Goal: Transaction & Acquisition: Download file/media

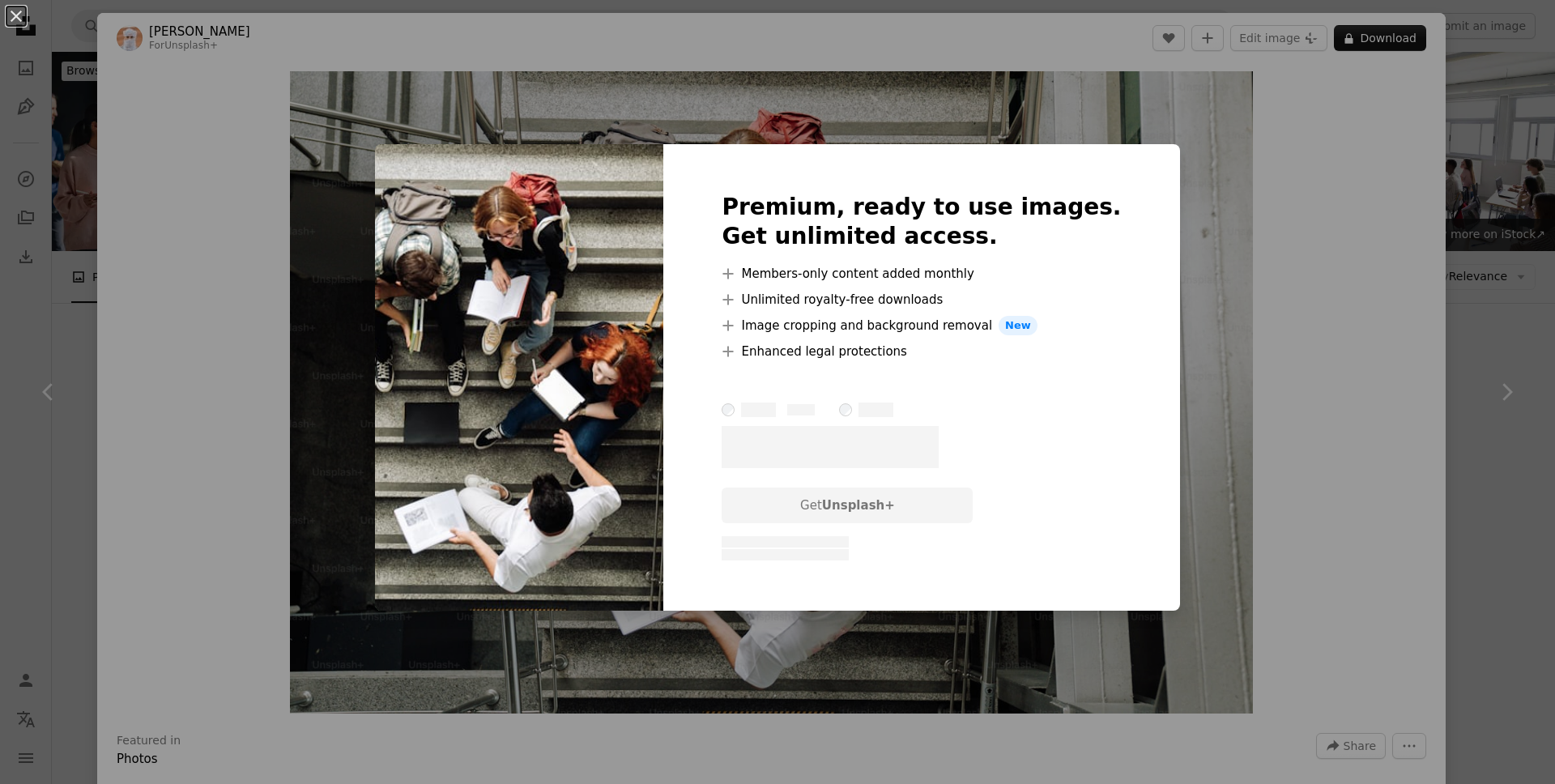
scroll to position [1206, 0]
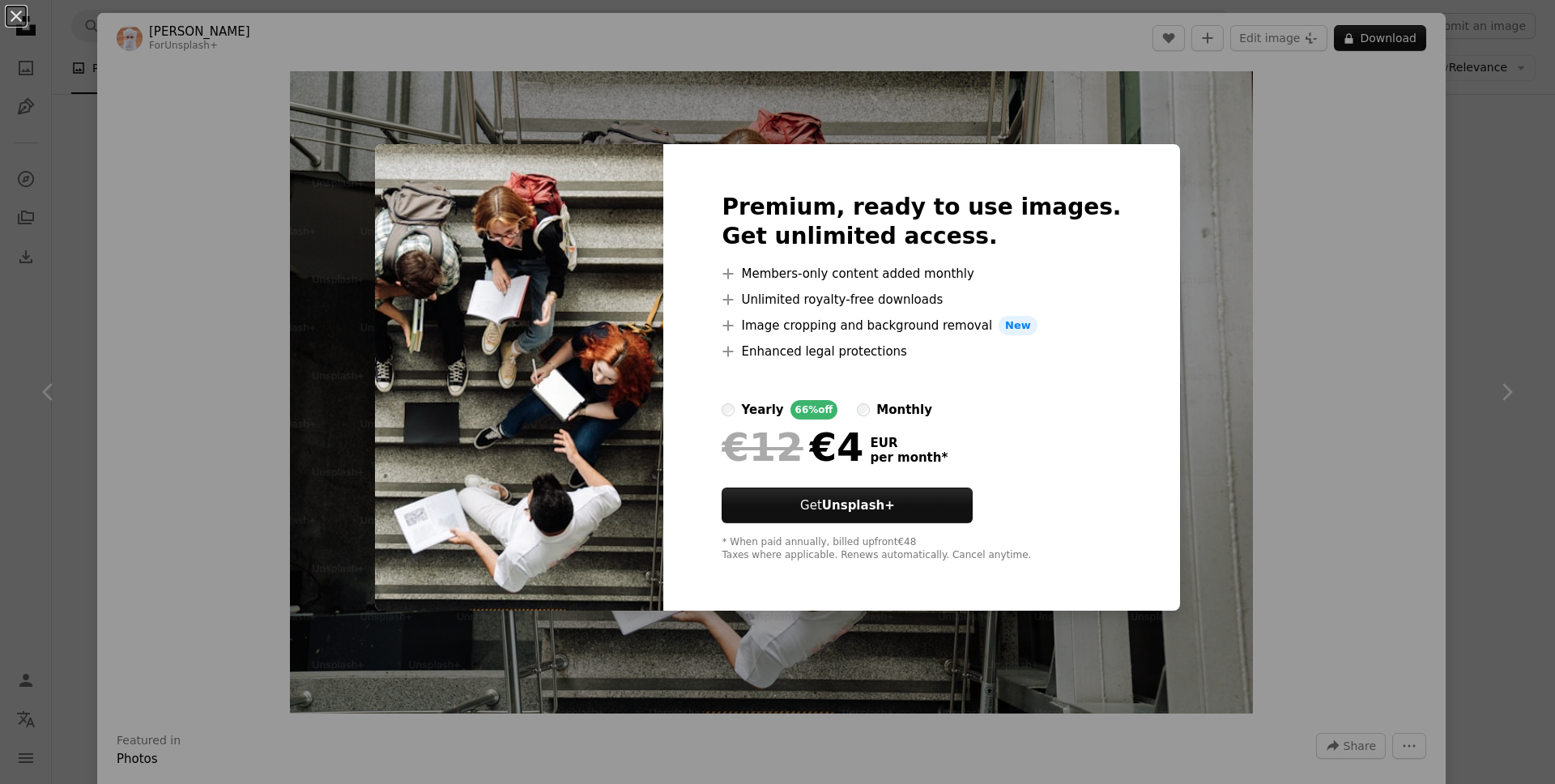
click at [1230, 210] on div "An X shape Premium, ready to use images. Get unlimited access. A plus sign Memb…" at bounding box center [778, 392] width 1555 height 784
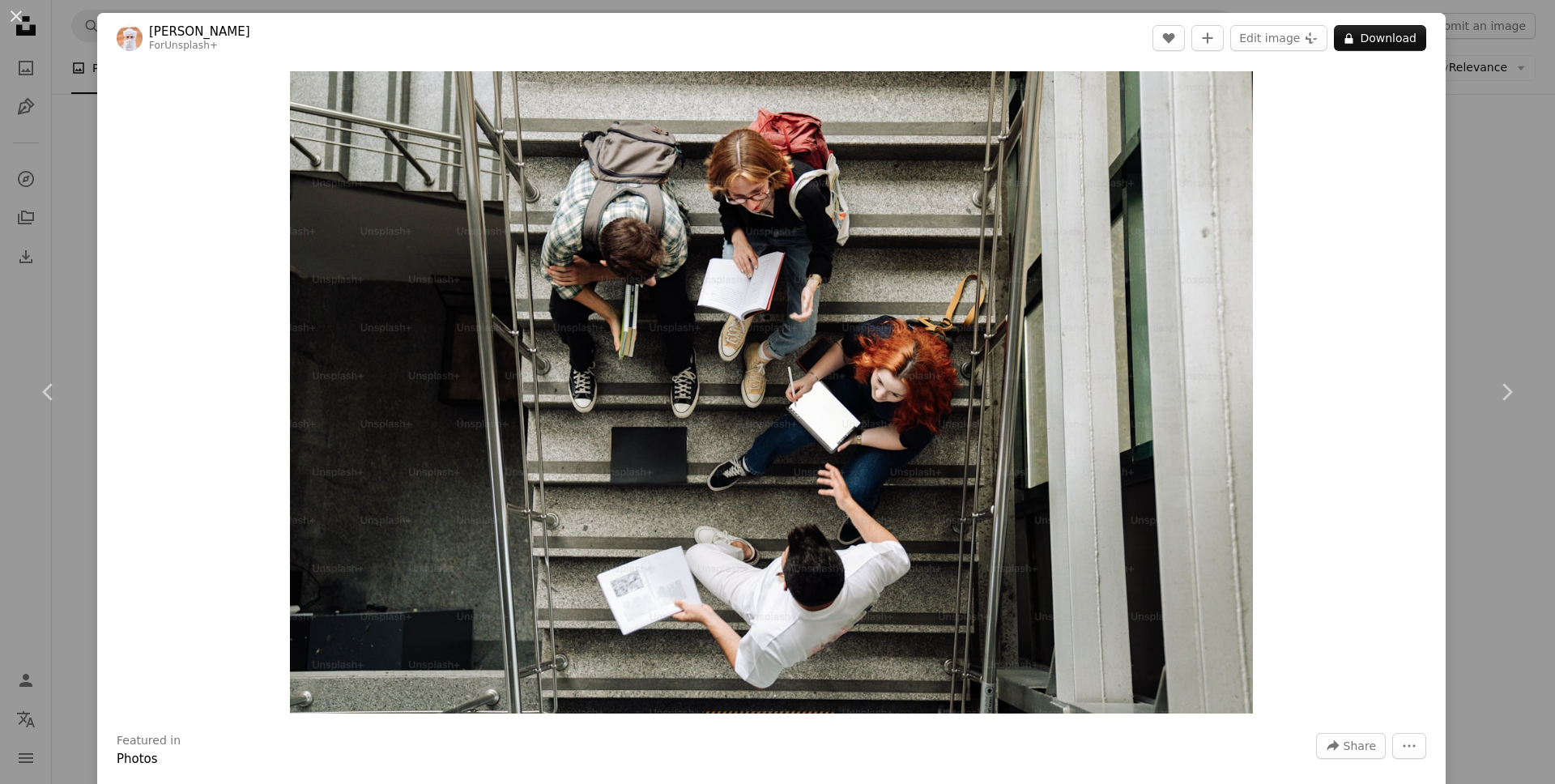
click at [1520, 187] on div "An X shape Chevron left Chevron right Ahmed For Unsplash+ A heart A plus sign E…" at bounding box center [778, 392] width 1555 height 784
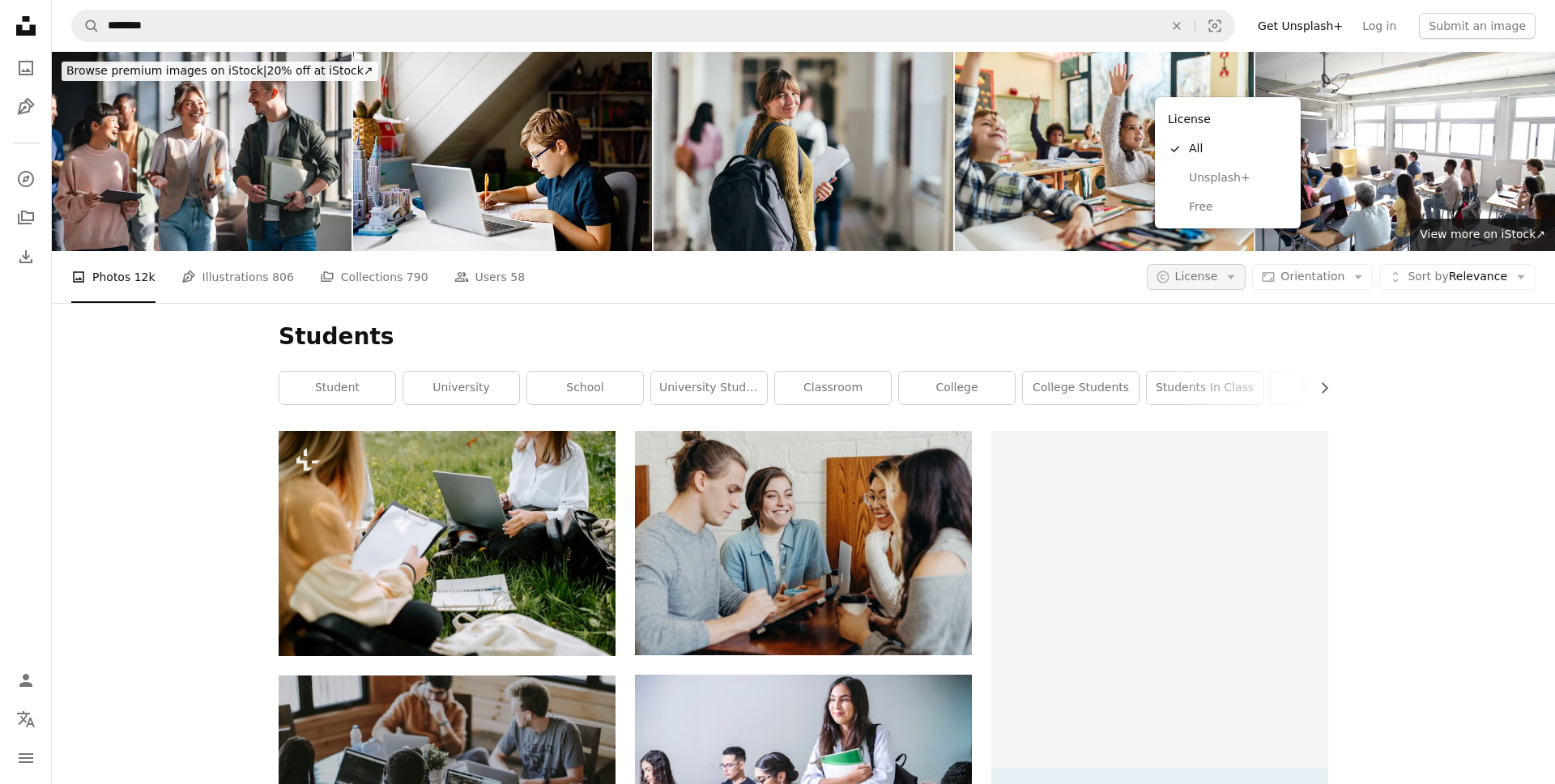
click at [1218, 270] on span "License" at bounding box center [1197, 276] width 43 height 13
click at [1203, 210] on span "Free" at bounding box center [1239, 207] width 99 height 16
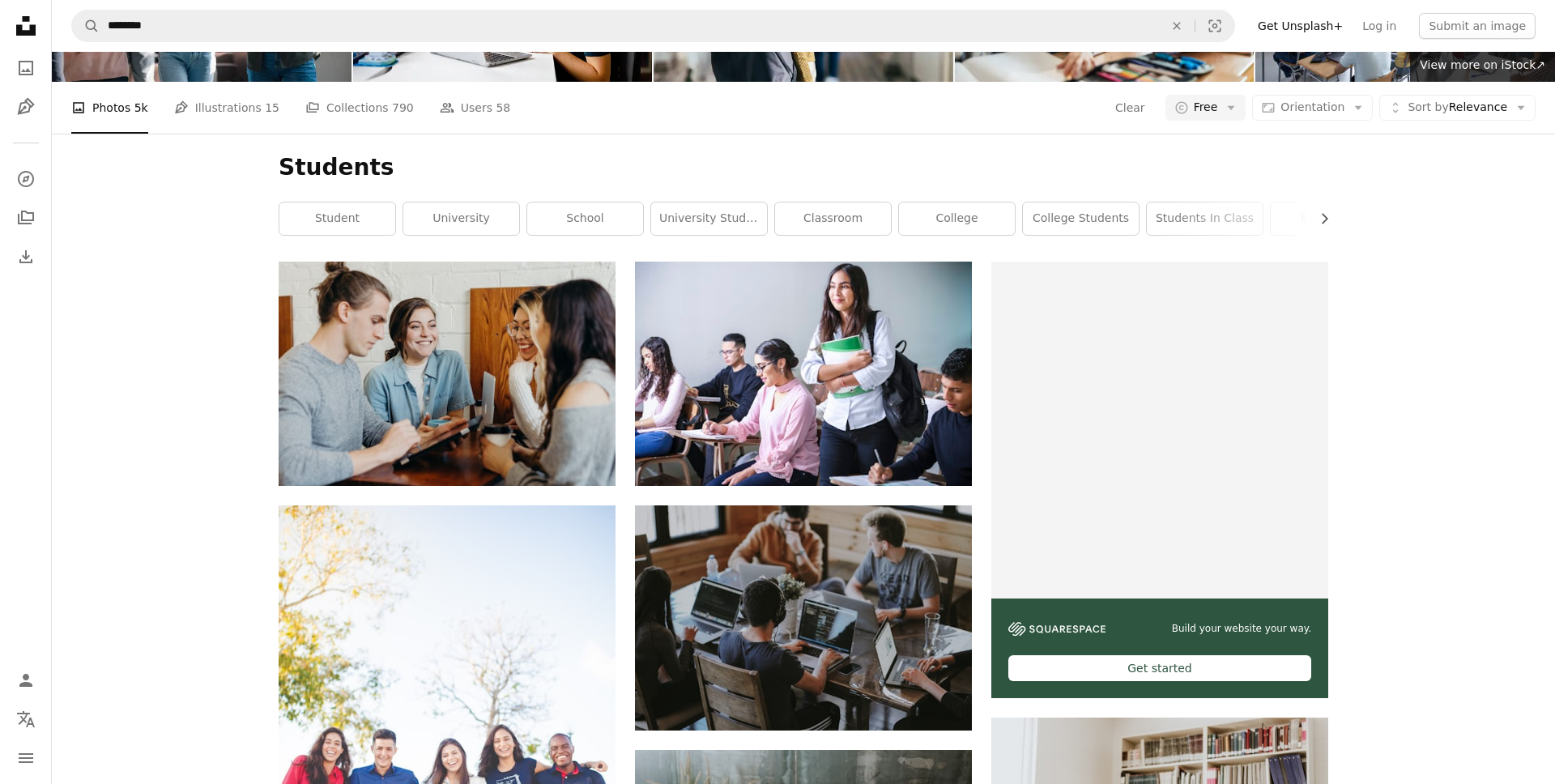
scroll to position [217, 0]
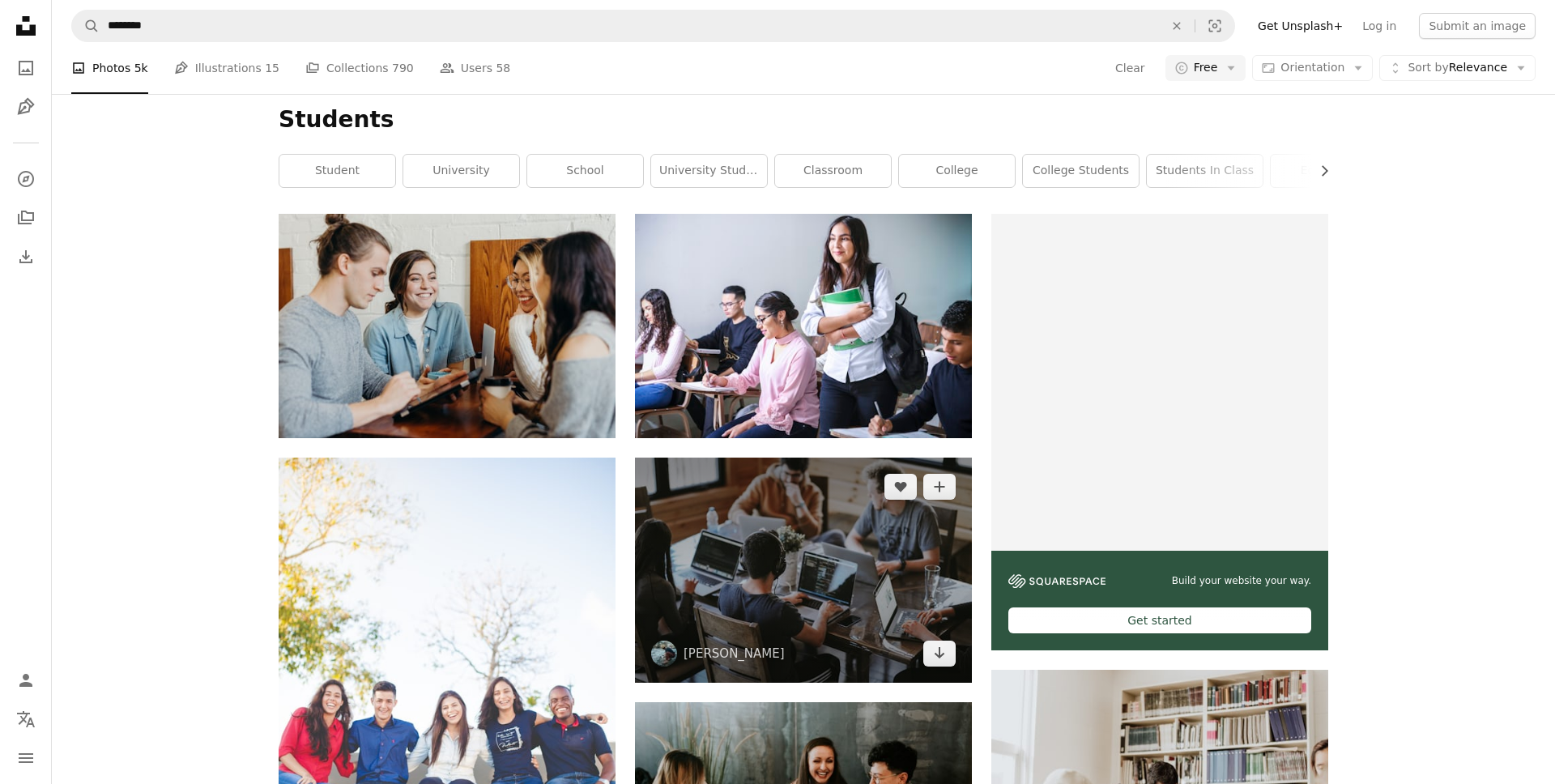
click at [830, 457] on img at bounding box center [803, 569] width 337 height 225
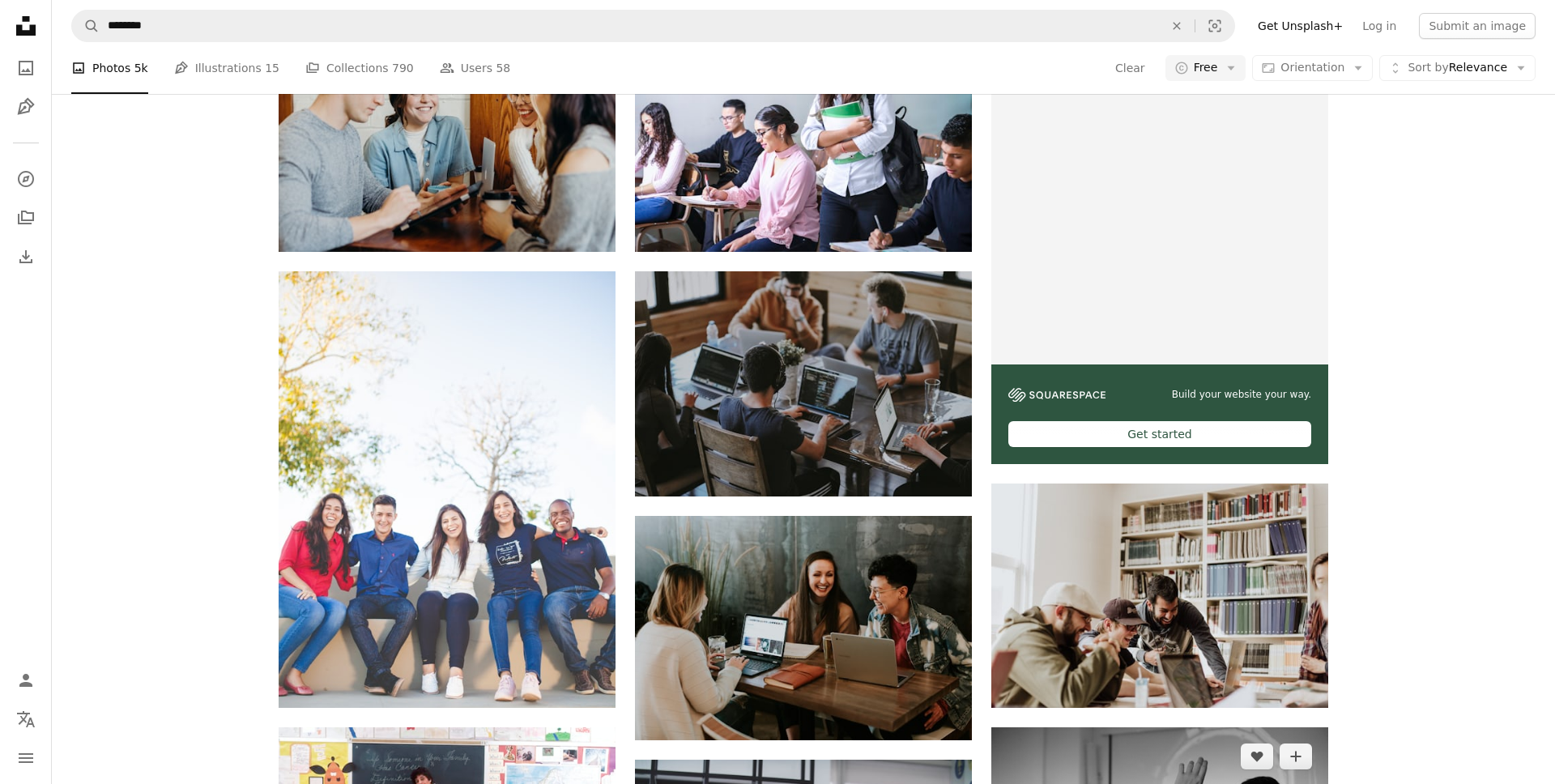
scroll to position [405, 0]
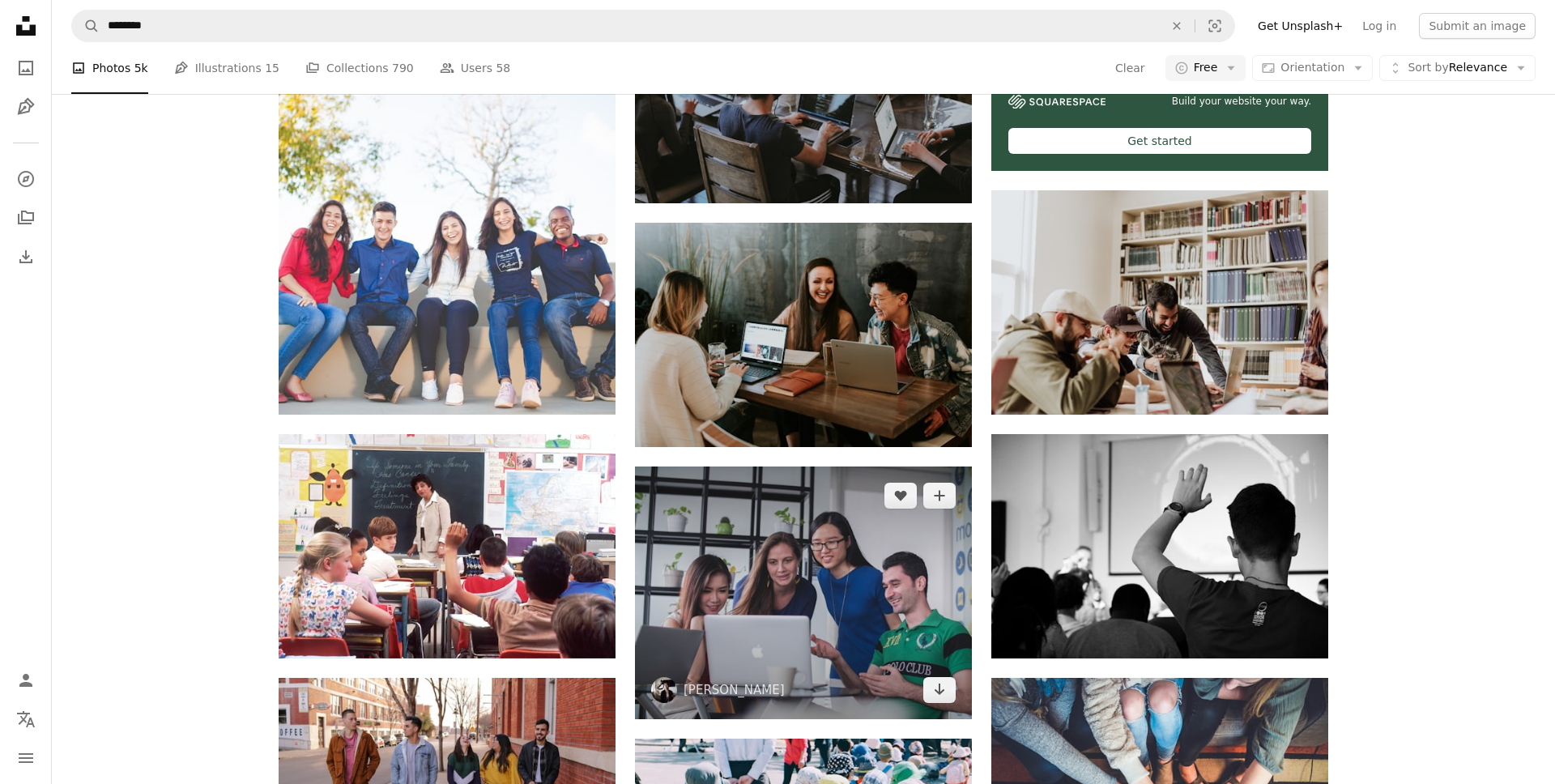
scroll to position [790, 0]
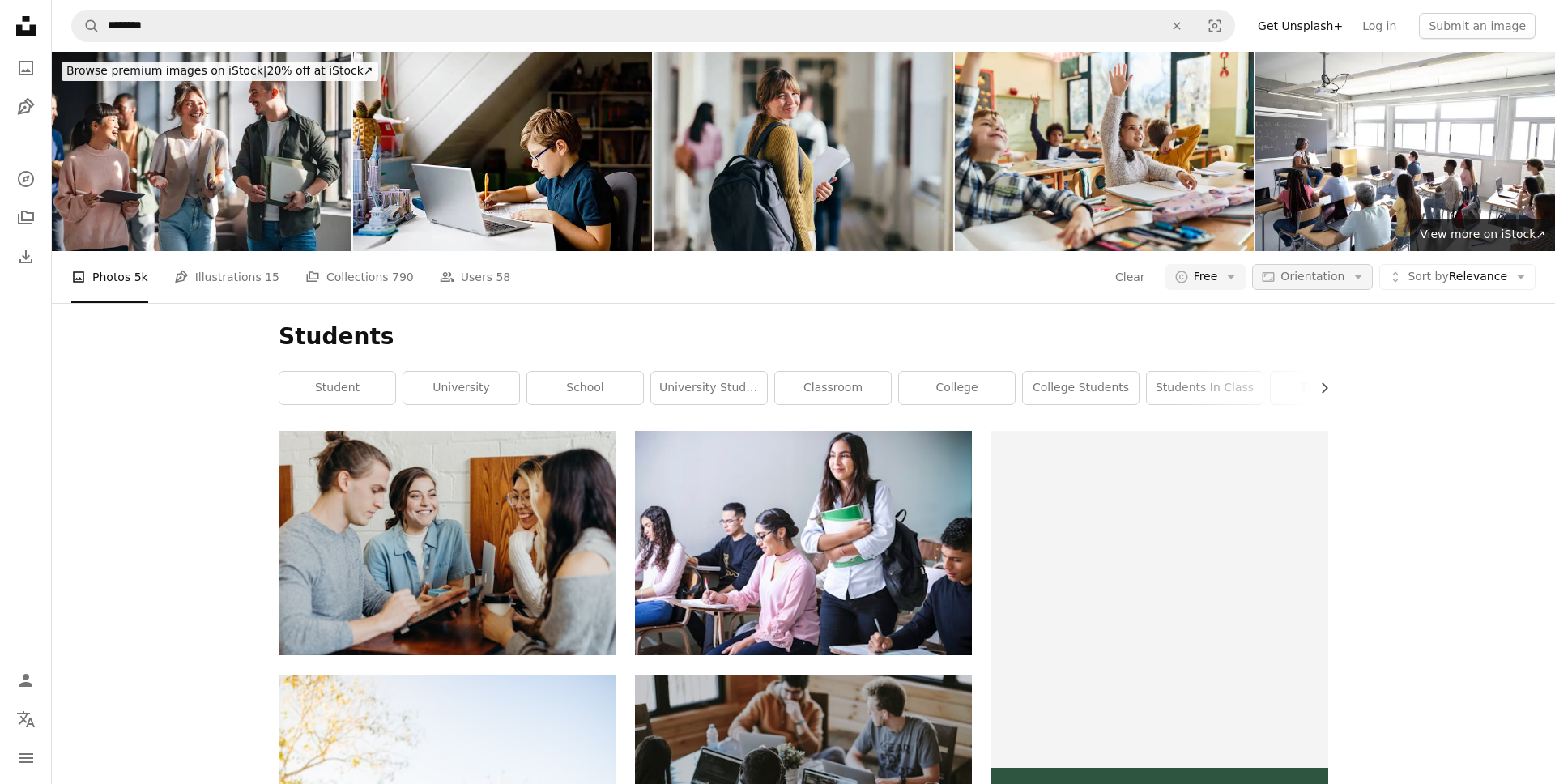
click at [1323, 270] on span "Orientation" at bounding box center [1312, 276] width 64 height 13
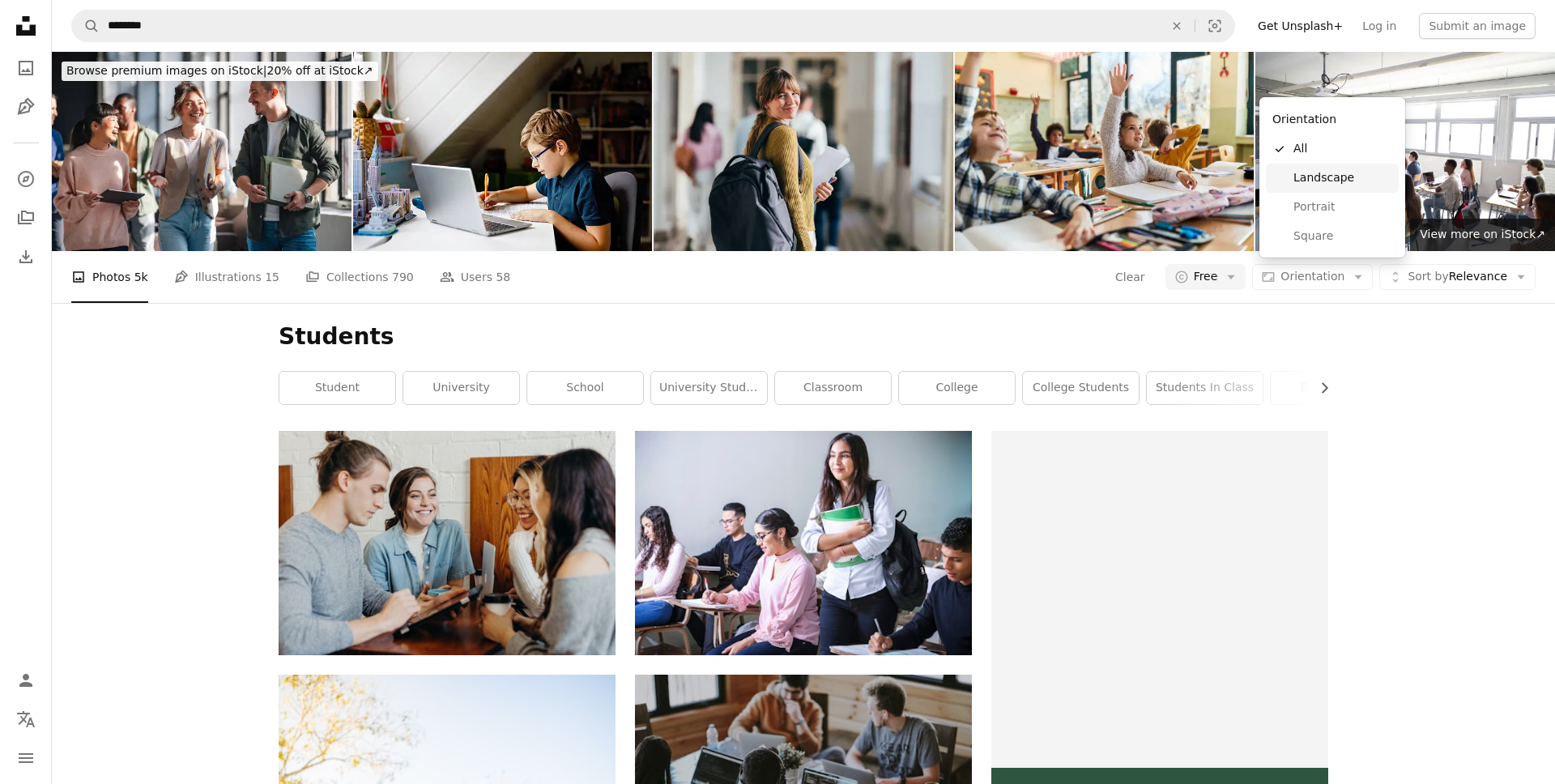
click at [1328, 177] on span "Landscape" at bounding box center [1343, 177] width 99 height 16
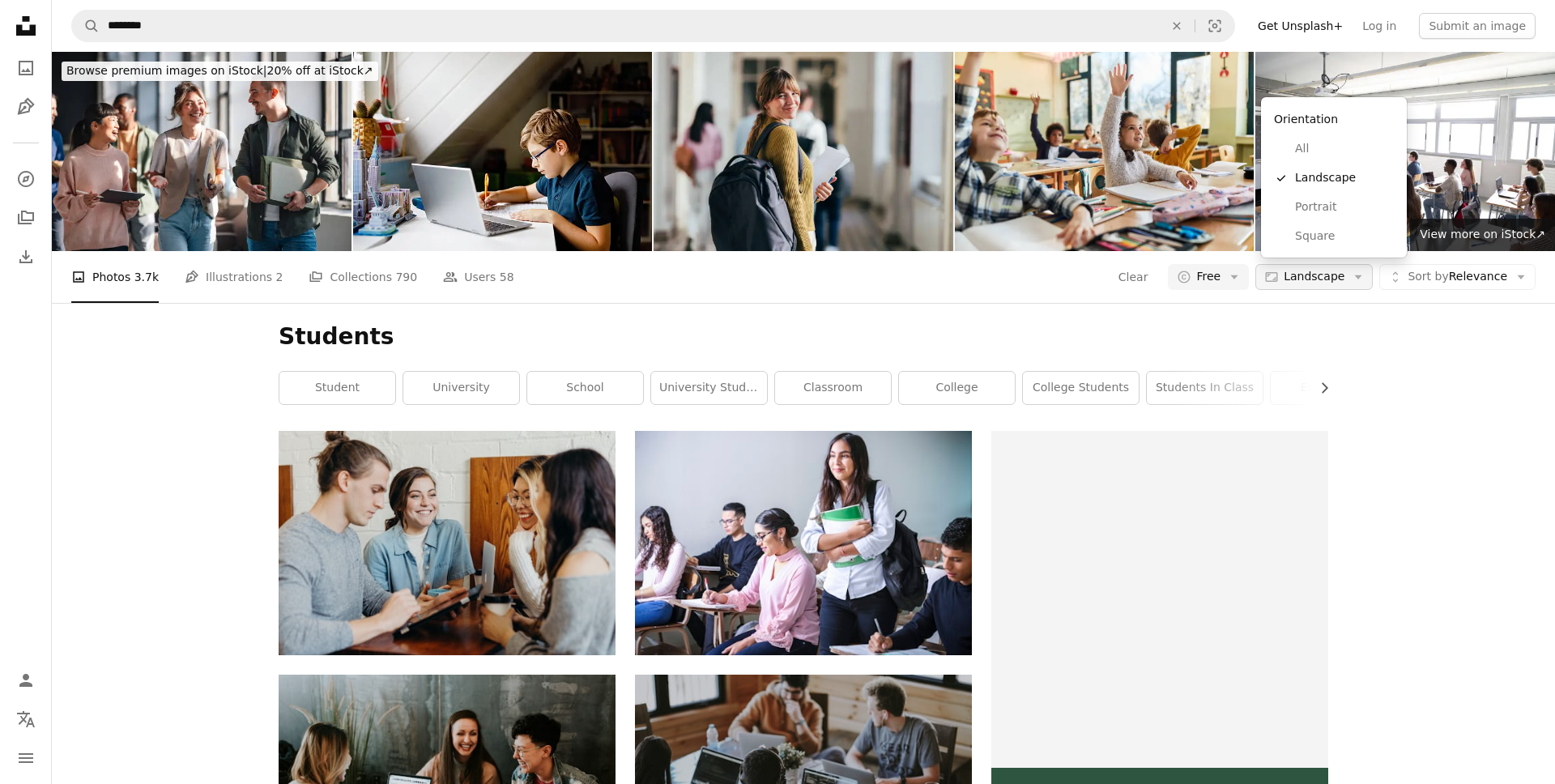
click at [1307, 269] on span "Landscape" at bounding box center [1314, 276] width 61 height 16
click at [1311, 207] on span "Portrait" at bounding box center [1345, 207] width 99 height 16
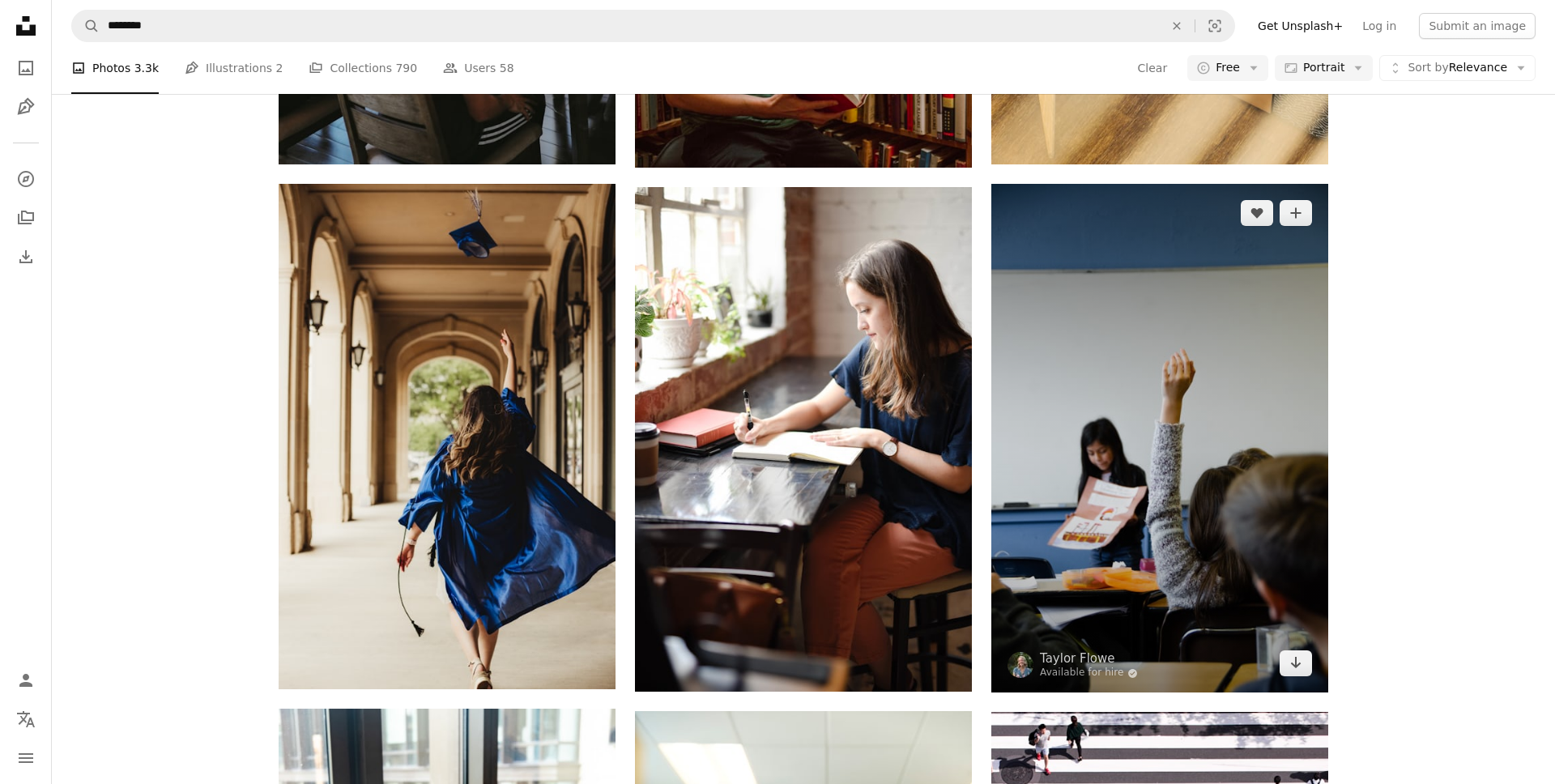
scroll to position [1249, 0]
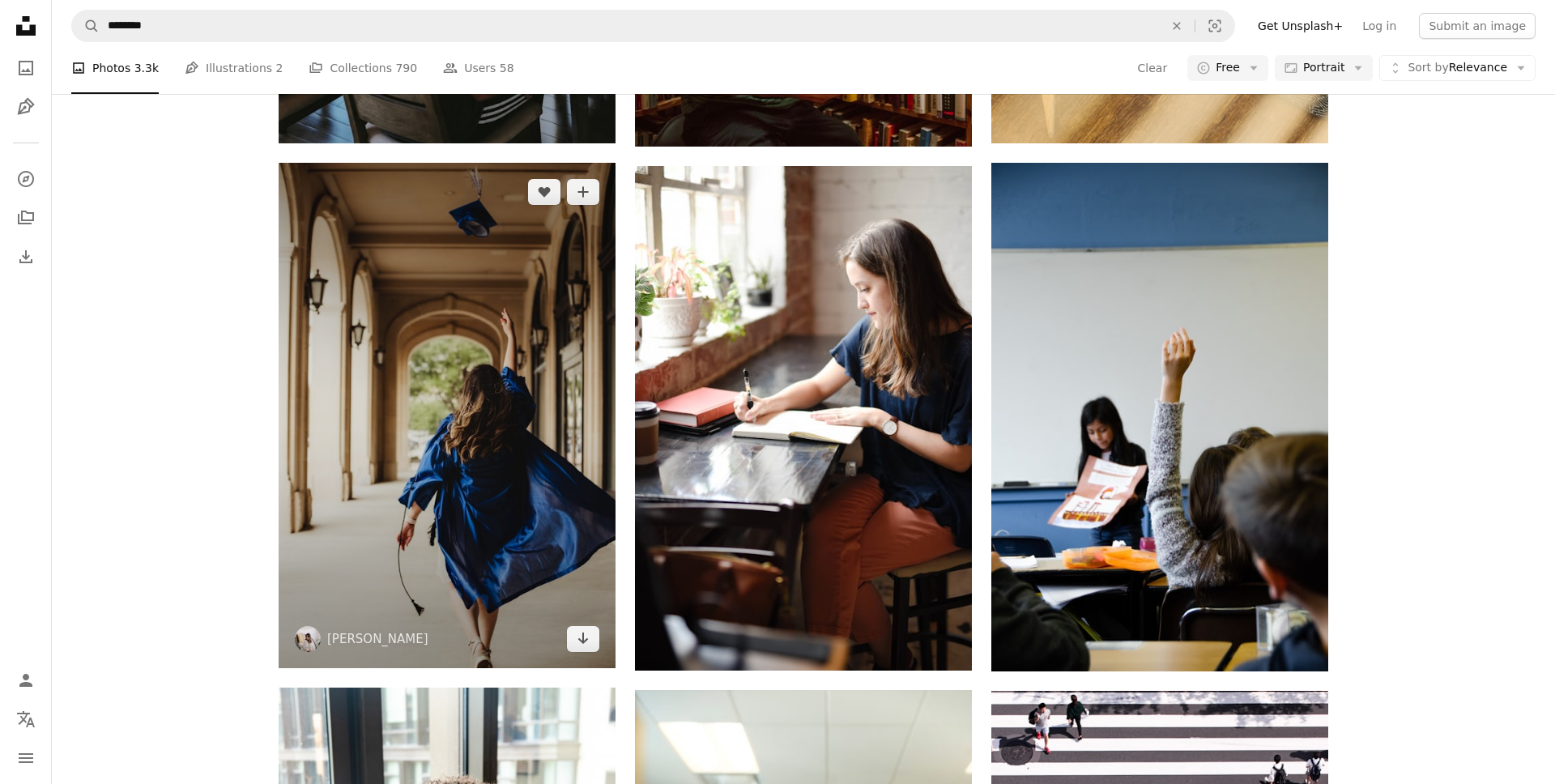
click at [493, 267] on img at bounding box center [447, 415] width 337 height 506
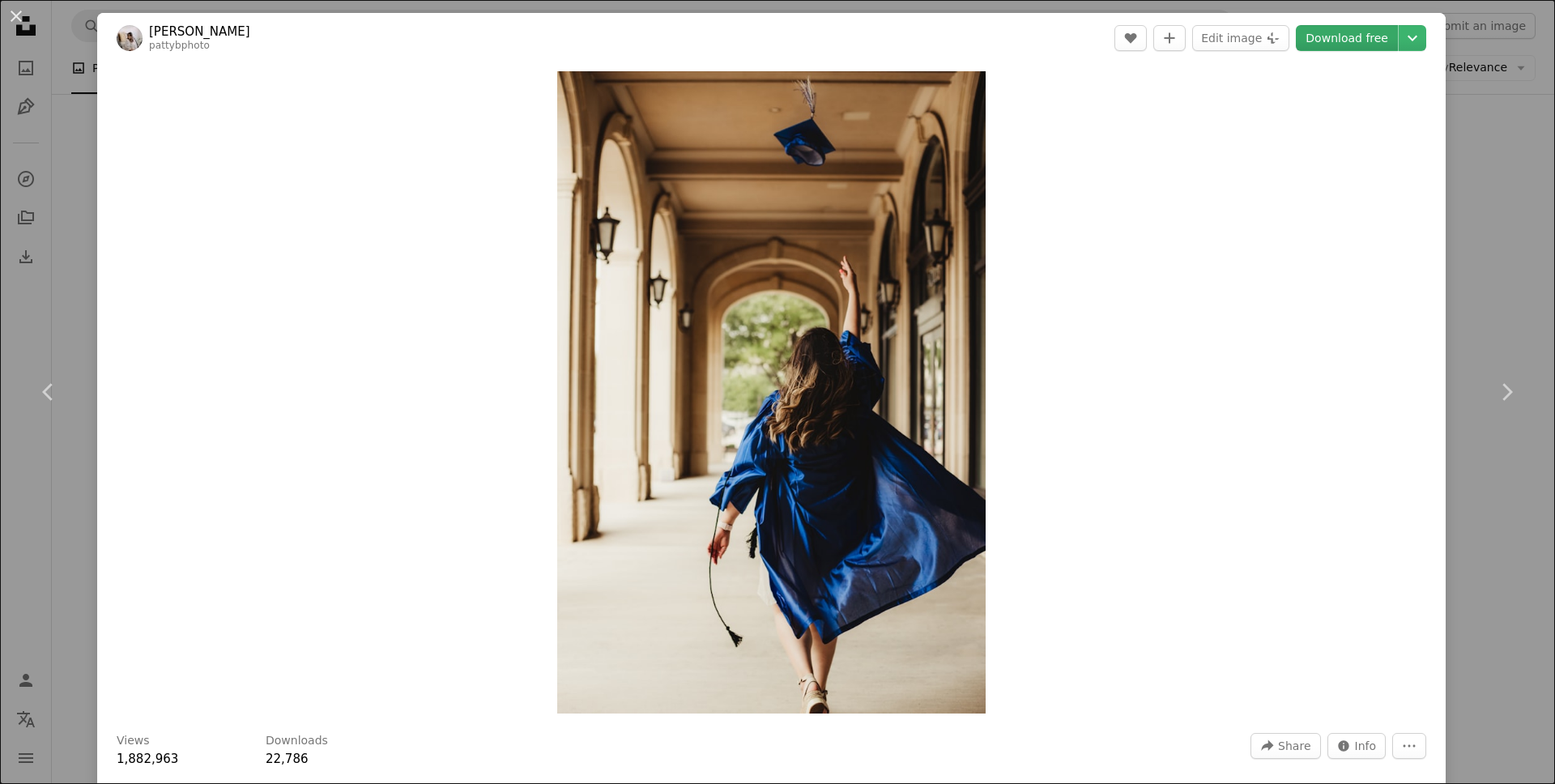
click at [1373, 43] on link "Download free" at bounding box center [1347, 38] width 102 height 26
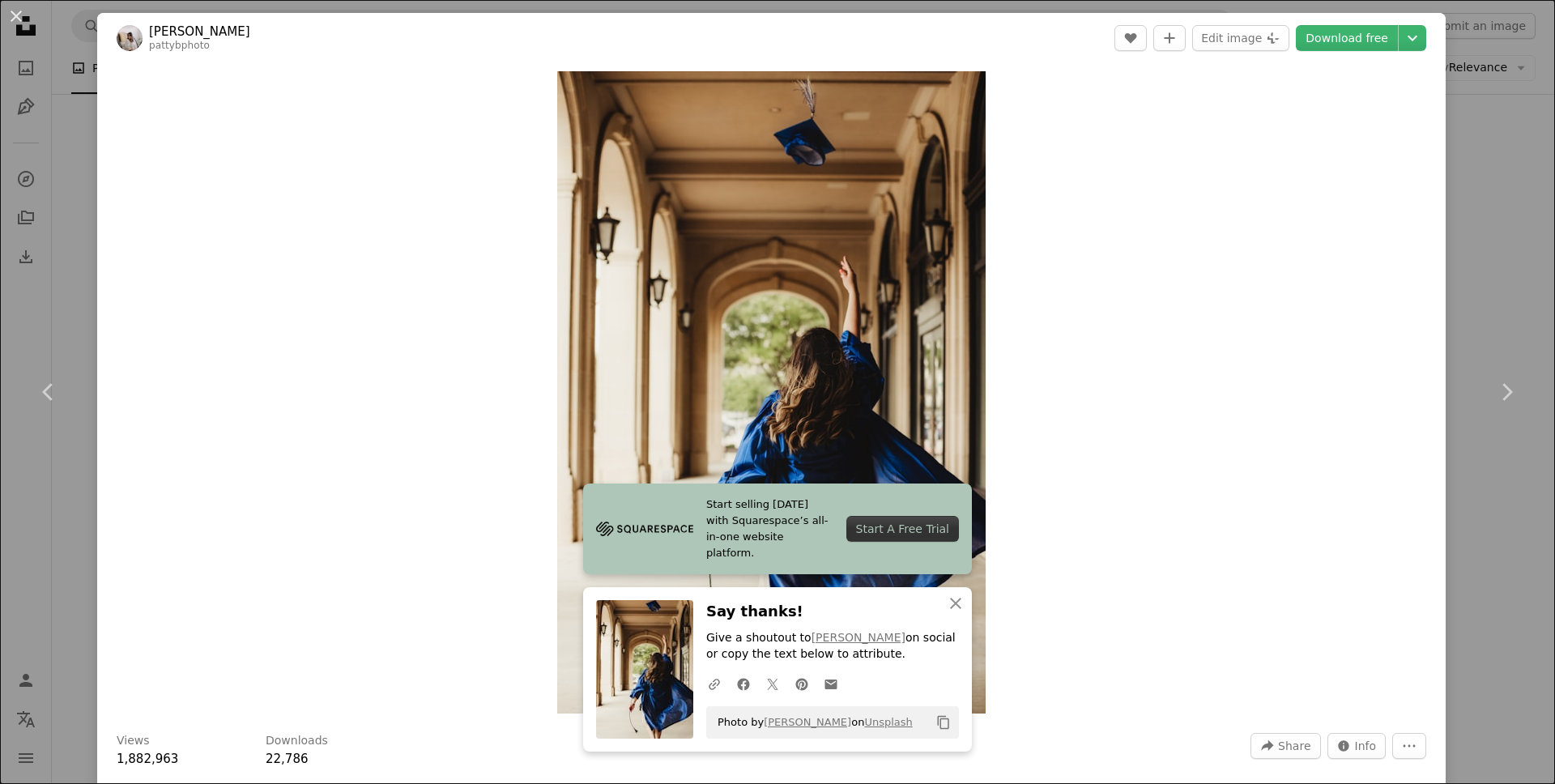
click at [1252, 181] on div "Zoom in" at bounding box center [771, 393] width 1349 height 659
click at [1465, 50] on div "An X shape Chevron left Chevron right [PERSON_NAME] pattybphoto A heart A plus …" at bounding box center [778, 392] width 1555 height 784
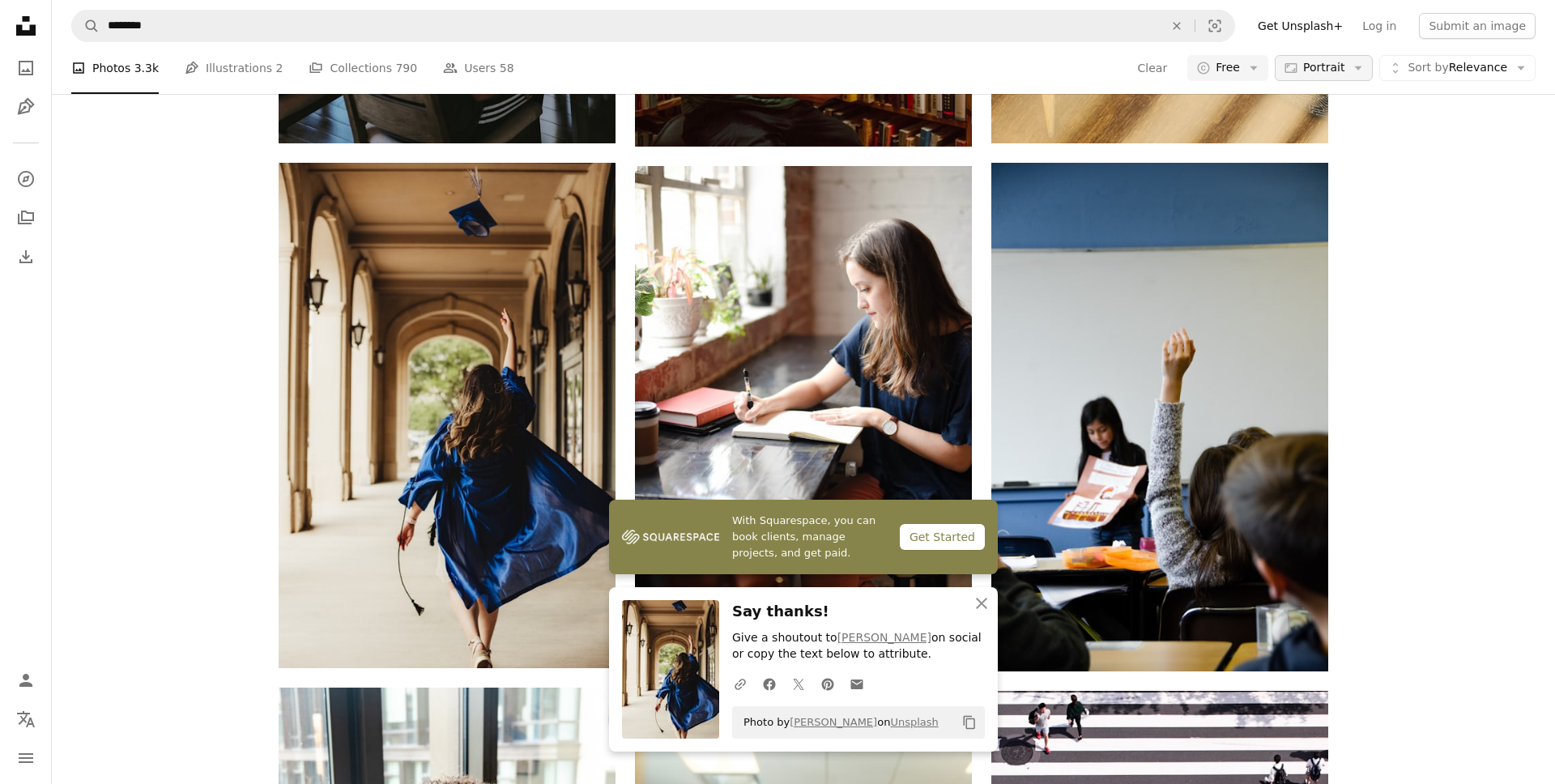
click at [1324, 64] on span "Portrait" at bounding box center [1324, 67] width 41 height 16
click at [1338, 172] on span "Landscape" at bounding box center [1364, 168] width 99 height 16
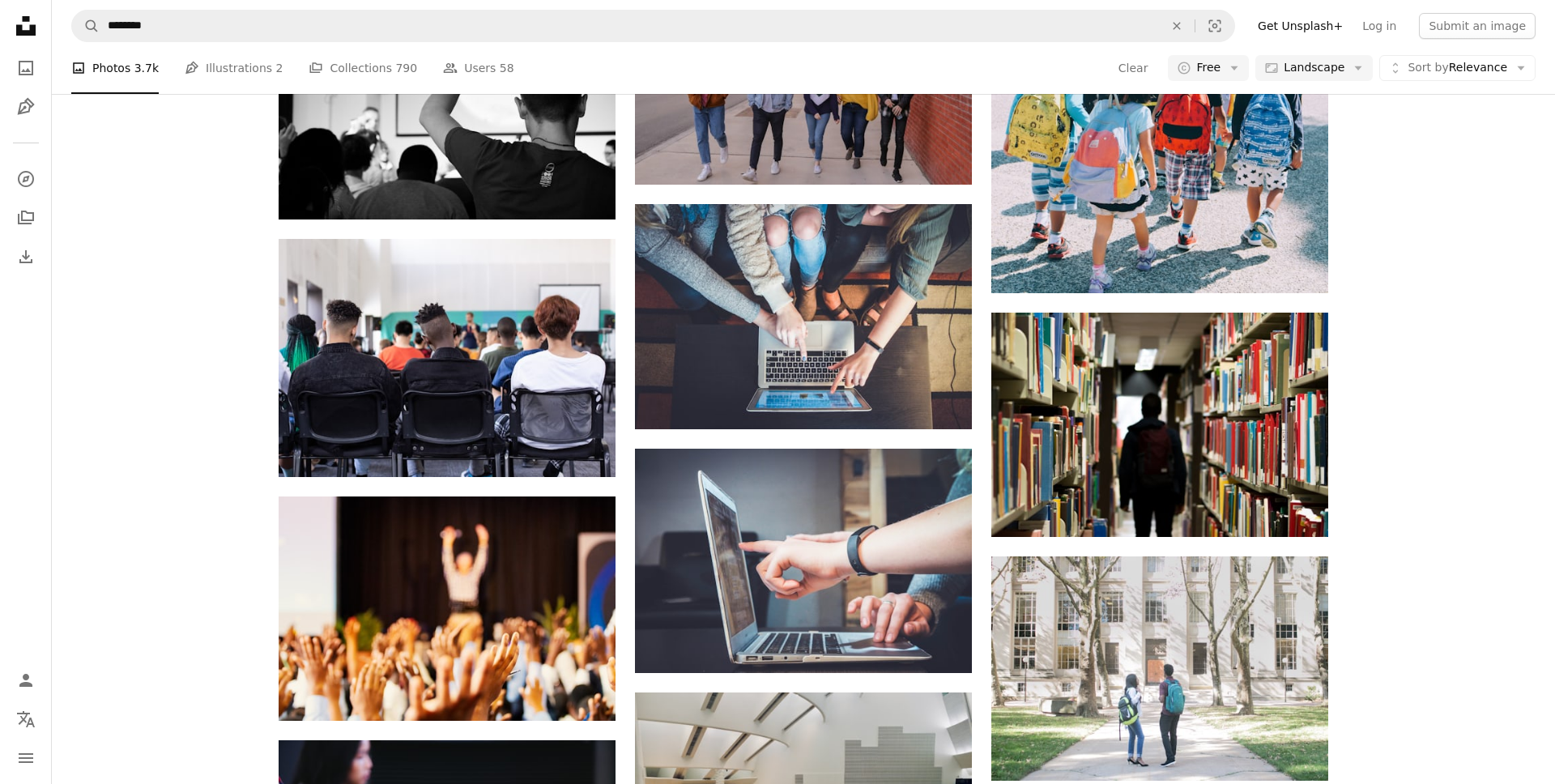
scroll to position [1171, 0]
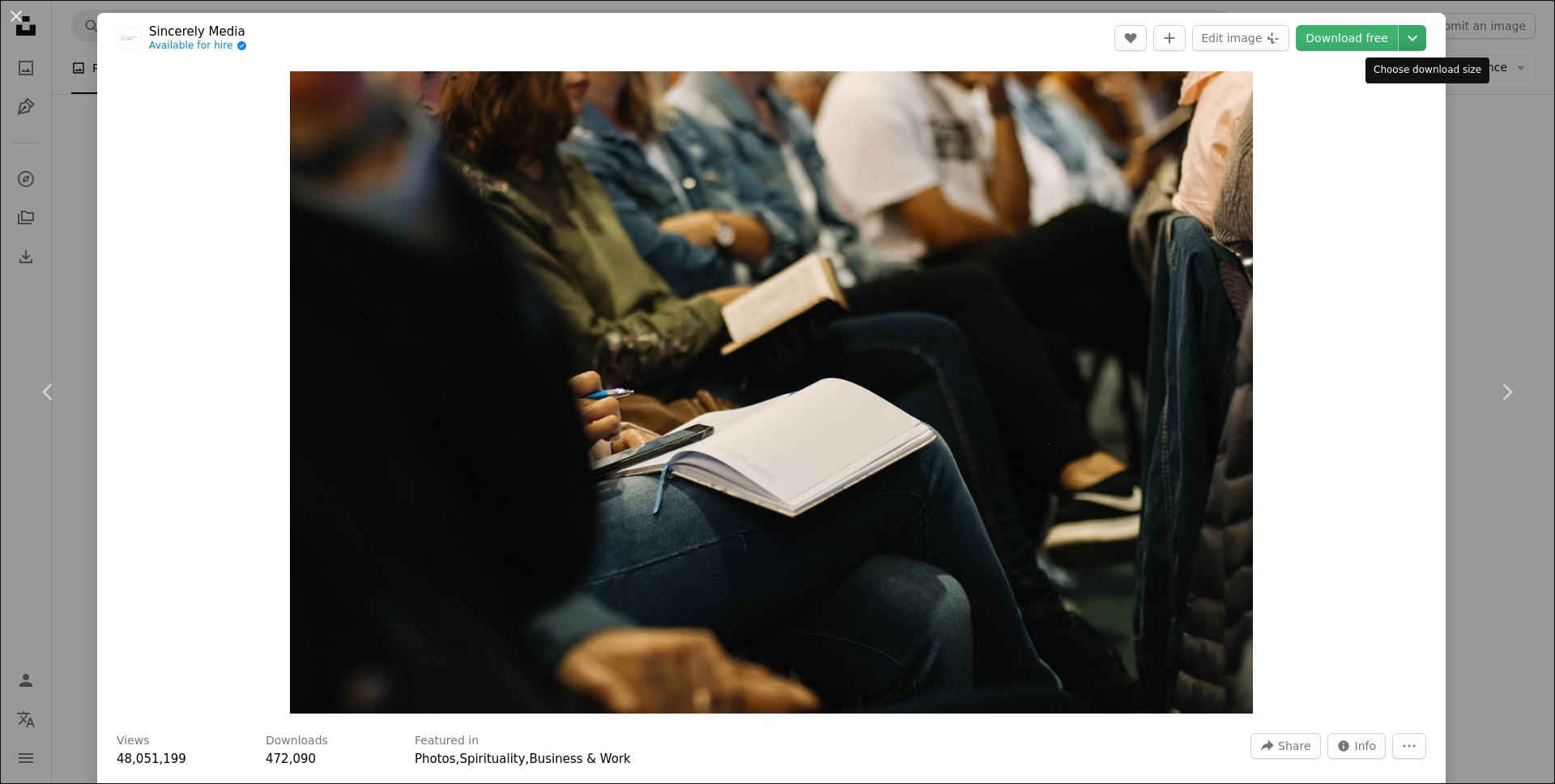
click at [1418, 36] on icon "Choose download size" at bounding box center [1412, 38] width 9 height 6
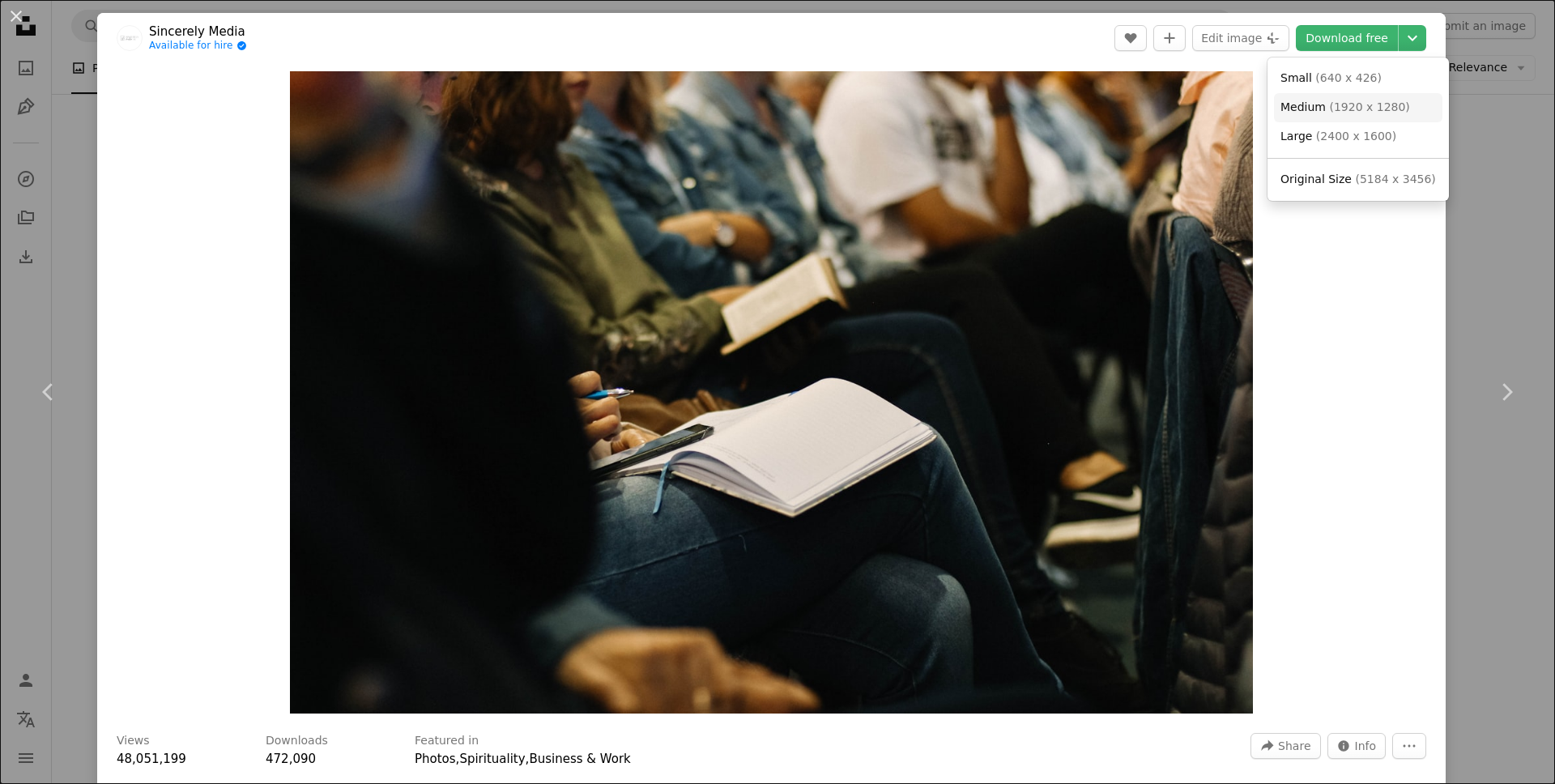
click at [1333, 108] on span "( 1920 x 1280 )" at bounding box center [1369, 107] width 80 height 13
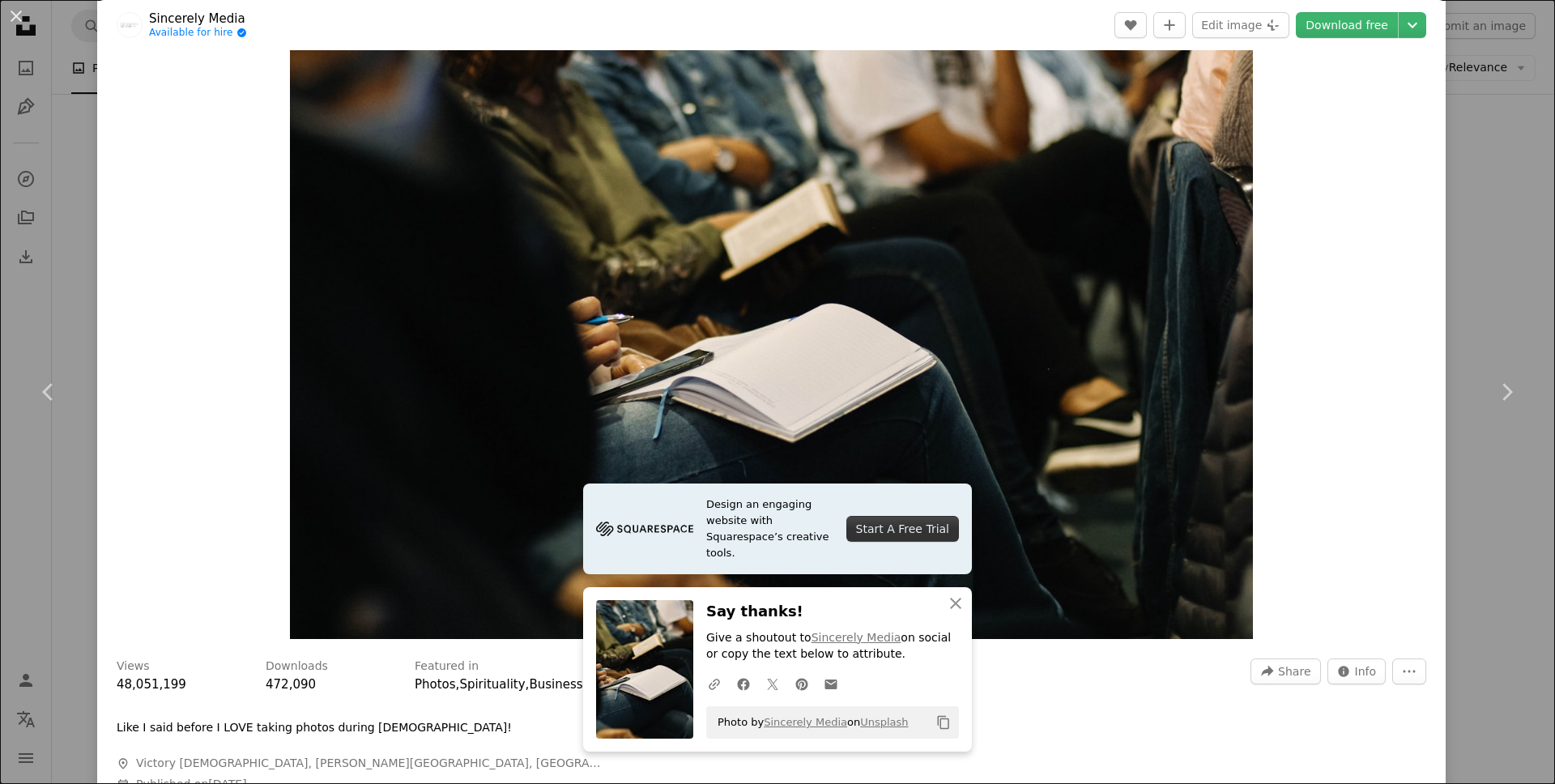
scroll to position [221, 0]
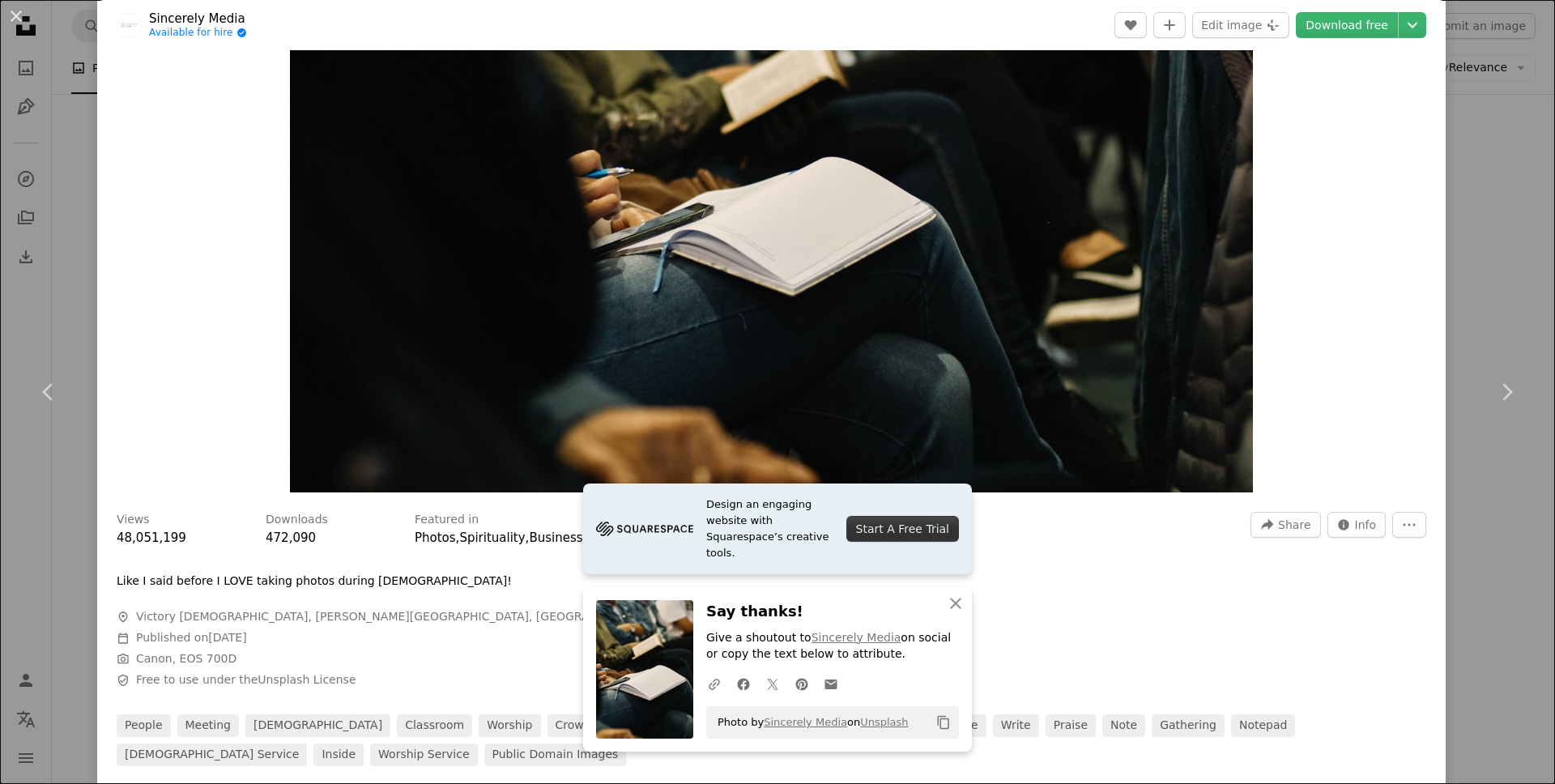
click at [1474, 199] on div "An X shape Chevron left Chevron right Sincerely Media Available for hire A chec…" at bounding box center [778, 392] width 1555 height 784
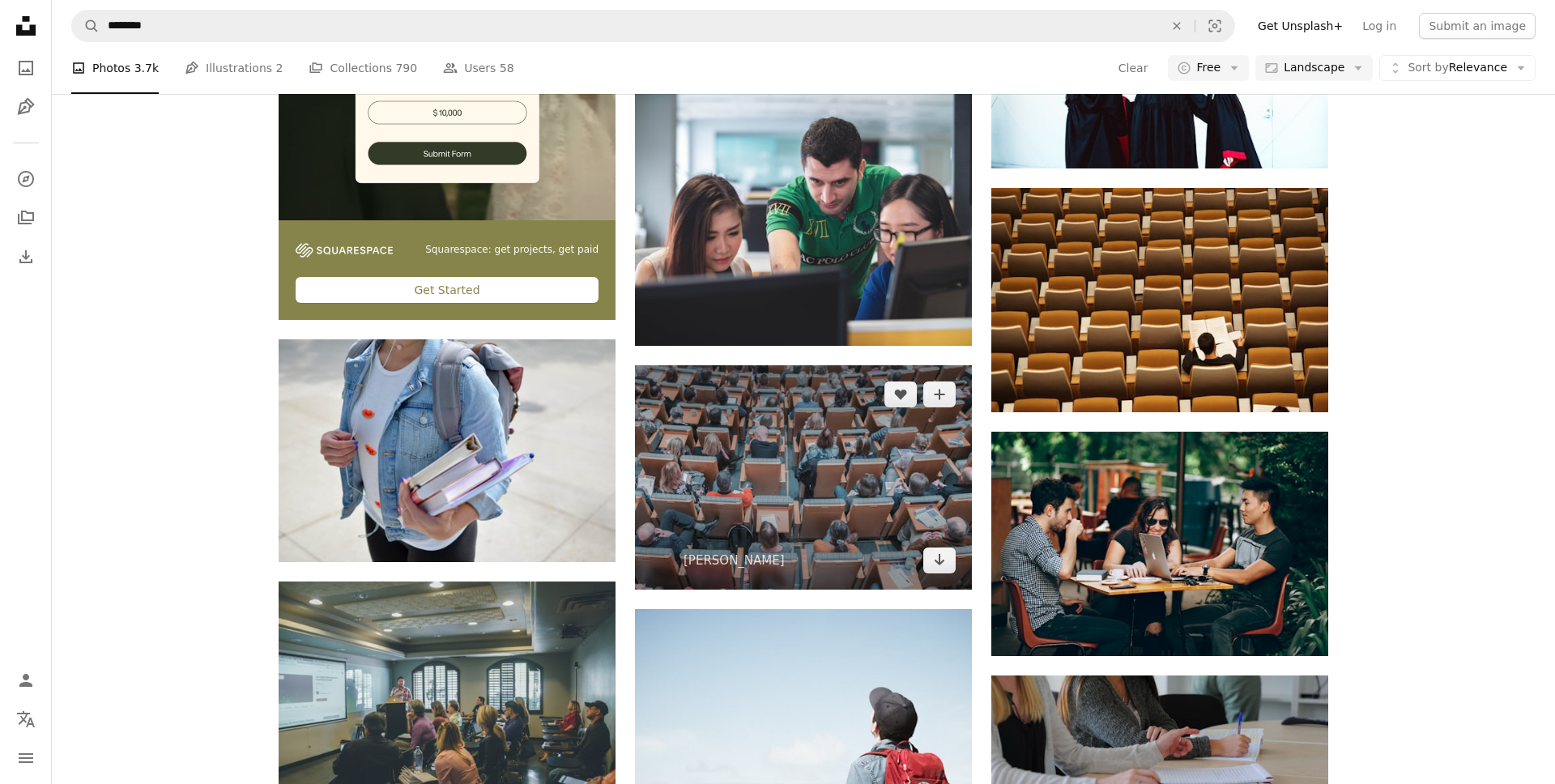
scroll to position [2528, 0]
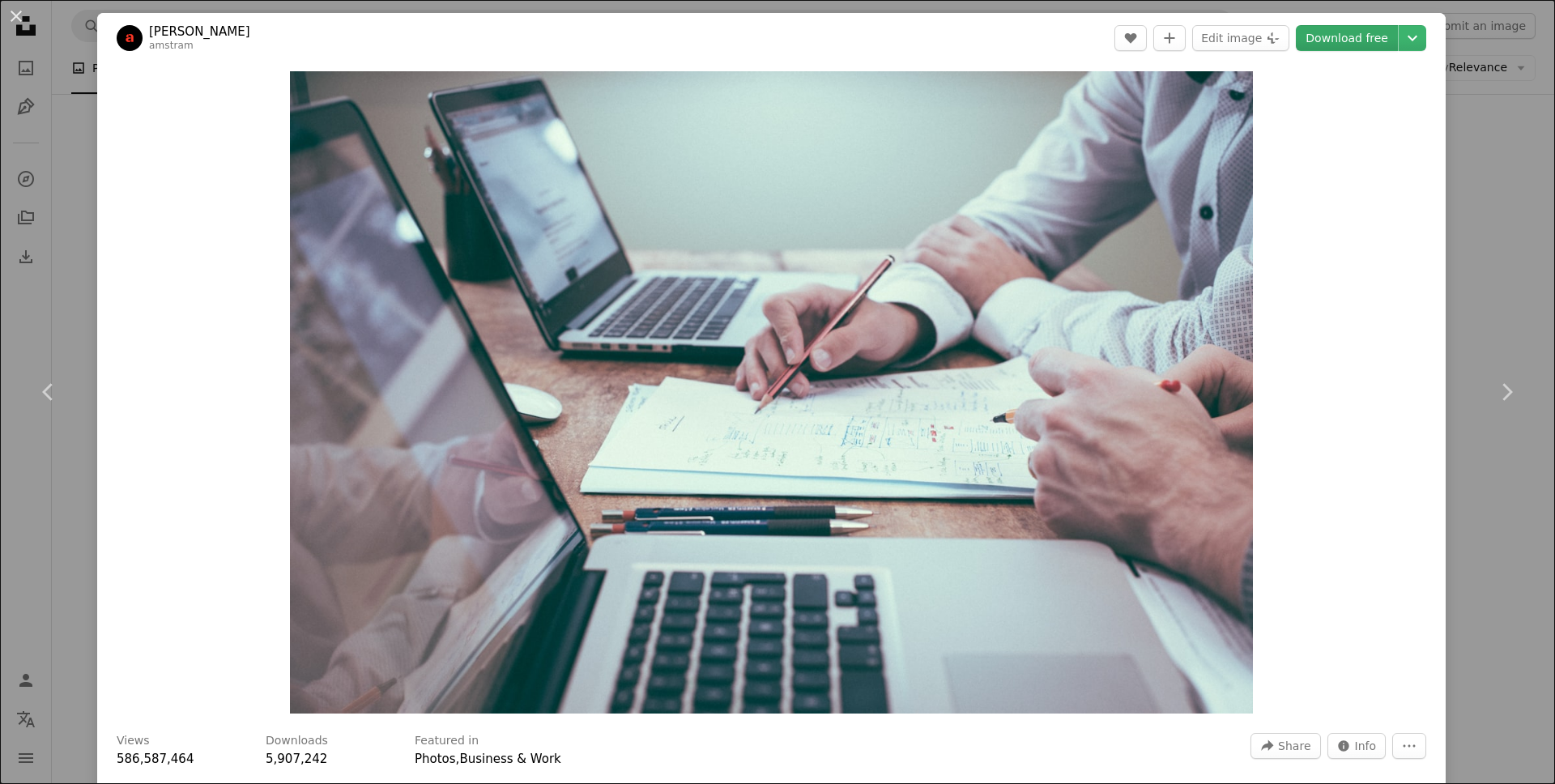
click at [1384, 37] on link "Download free" at bounding box center [1347, 38] width 102 height 26
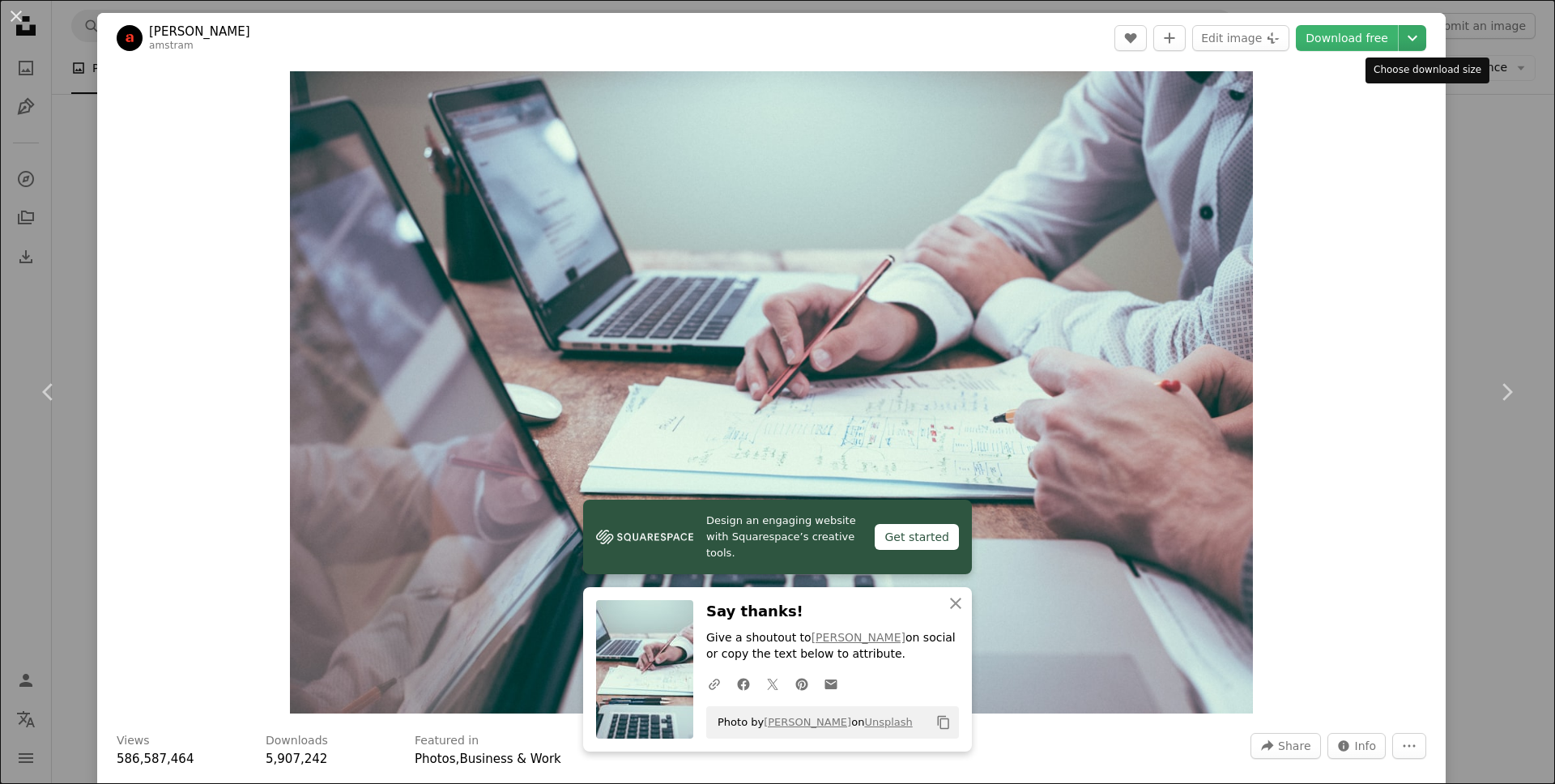
click at [1426, 40] on icon "Chevron down" at bounding box center [1413, 37] width 26 height 20
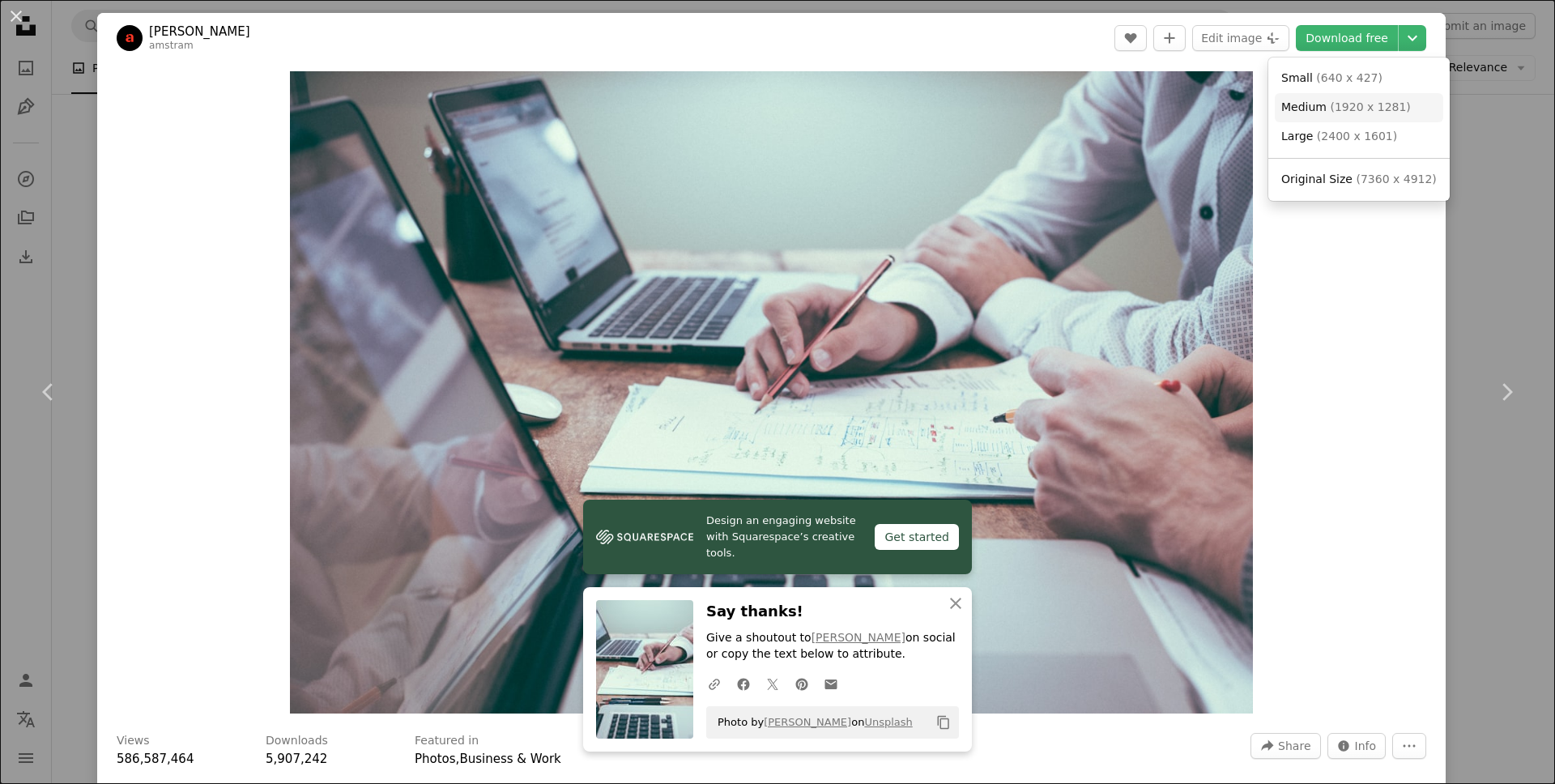
click at [1357, 107] on span "( 1920 x 1281 )" at bounding box center [1370, 107] width 80 height 13
